Goal: Transaction & Acquisition: Purchase product/service

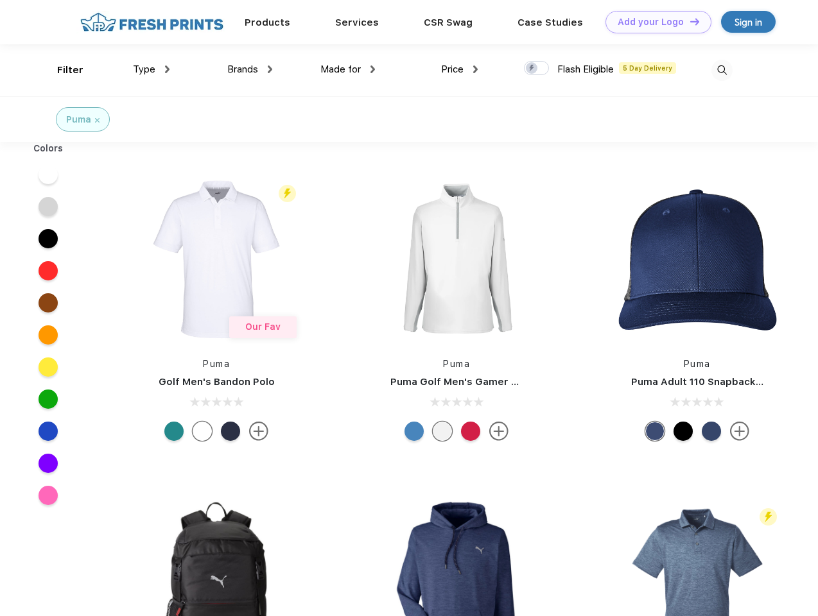
click at [653, 22] on link "Add your Logo Design Tool" at bounding box center [658, 22] width 106 height 22
click at [0, 0] on div "Design Tool" at bounding box center [0, 0] width 0 height 0
click at [689, 21] on link "Add your Logo Design Tool" at bounding box center [658, 22] width 106 height 22
click at [62, 70] on div "Filter" at bounding box center [70, 70] width 26 height 15
click at [151, 69] on span "Type" at bounding box center [144, 70] width 22 height 12
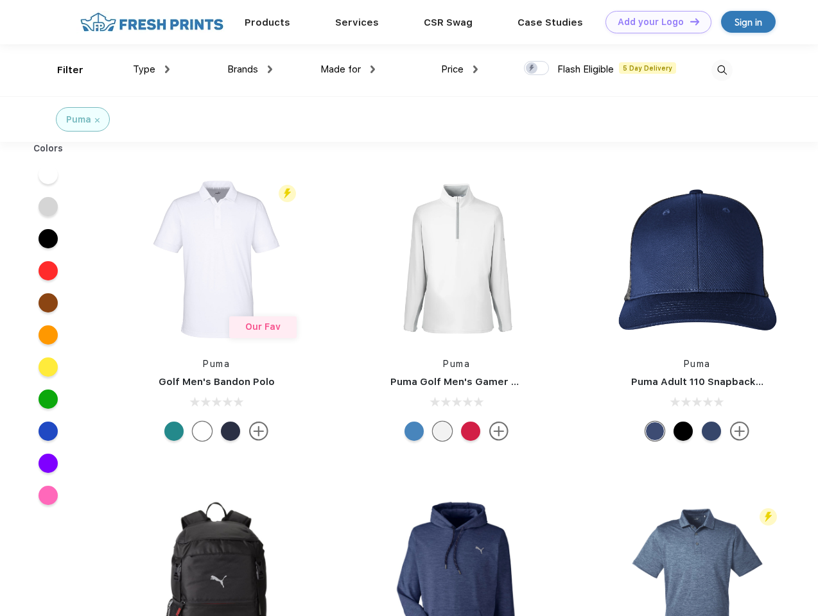
click at [250, 69] on span "Brands" at bounding box center [242, 70] width 31 height 12
click at [348, 69] on span "Made for" at bounding box center [340, 70] width 40 height 12
click at [460, 69] on span "Price" at bounding box center [452, 70] width 22 height 12
click at [537, 69] on div at bounding box center [536, 68] width 25 height 14
click at [532, 69] on input "checkbox" at bounding box center [528, 64] width 8 height 8
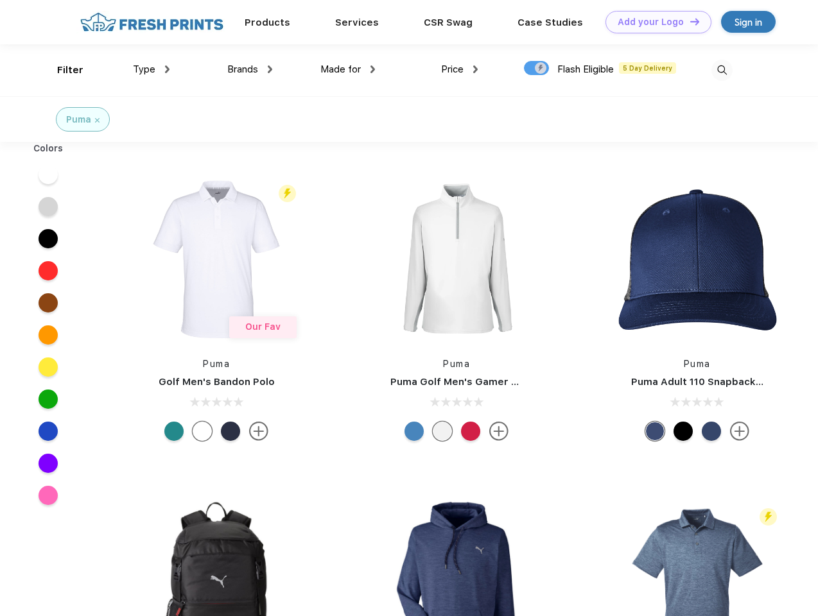
click at [721, 70] on img at bounding box center [721, 70] width 21 height 21
